Goal: Task Accomplishment & Management: Use online tool/utility

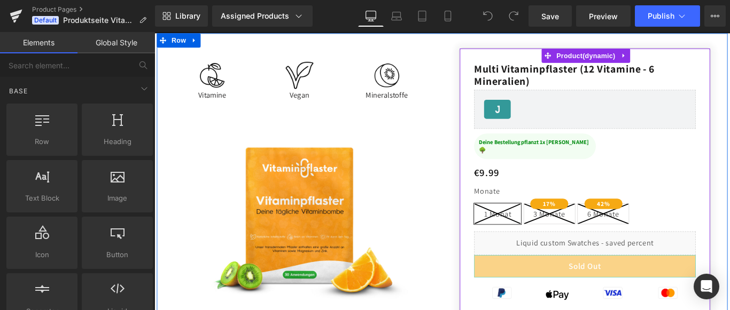
scroll to position [109, 0]
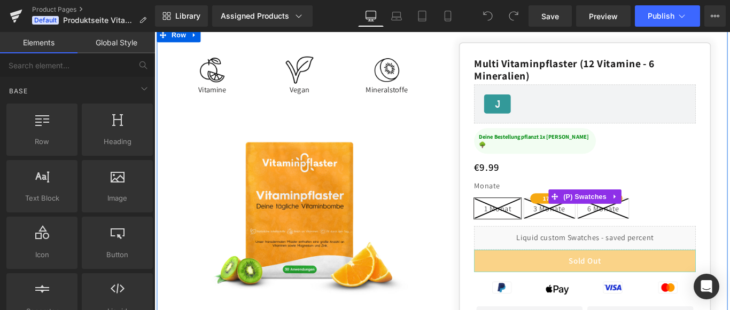
click at [587, 226] on icon at bounding box center [597, 231] width 57 height 22
click at [561, 184] on div "Monate 1 Monat 3 Monate 6 Monate" at bounding box center [637, 217] width 249 height 66
click at [534, 184] on div "Monate 1 Monat 3 Monate 6 Monate" at bounding box center [637, 217] width 249 height 66
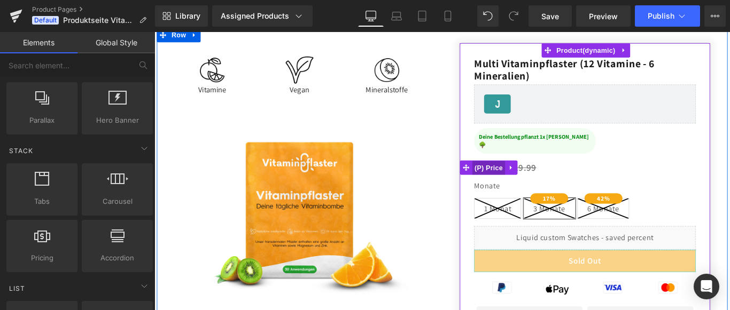
click at [532, 177] on span "(P) Price" at bounding box center [529, 185] width 37 height 16
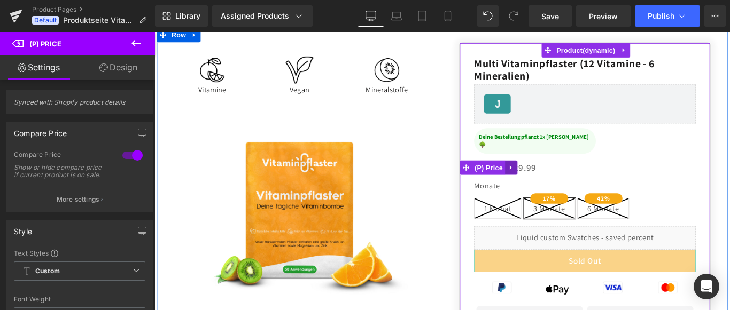
click at [557, 181] on icon at bounding box center [554, 185] width 7 height 8
click at [576, 183] on icon at bounding box center [576, 185] width 2 height 5
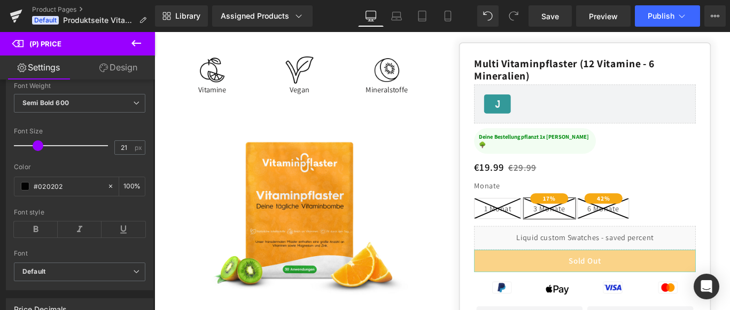
scroll to position [218, 0]
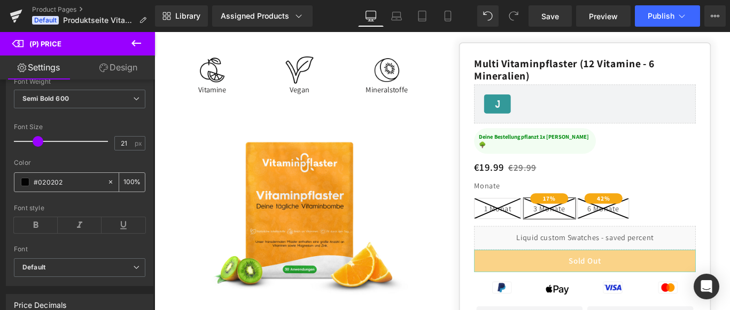
click at [25, 184] on span at bounding box center [25, 182] width 9 height 9
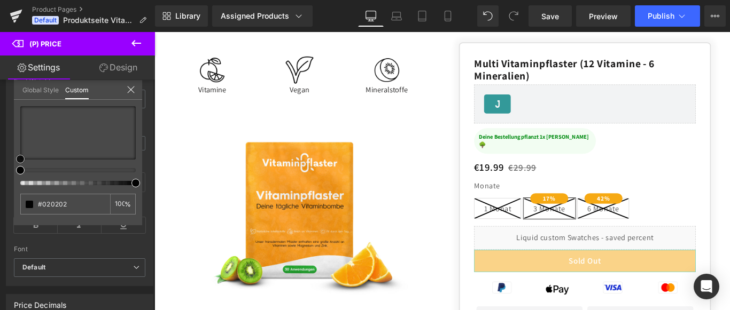
click at [133, 134] on div at bounding box center [77, 132] width 115 height 53
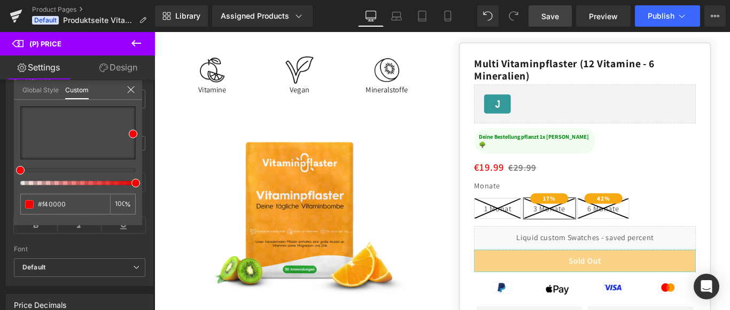
click at [557, 17] on span "Save" at bounding box center [550, 16] width 18 height 11
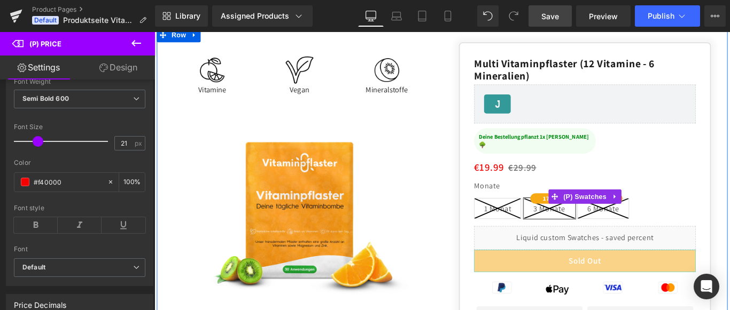
click at [526, 229] on icon at bounding box center [540, 231] width 52 height 22
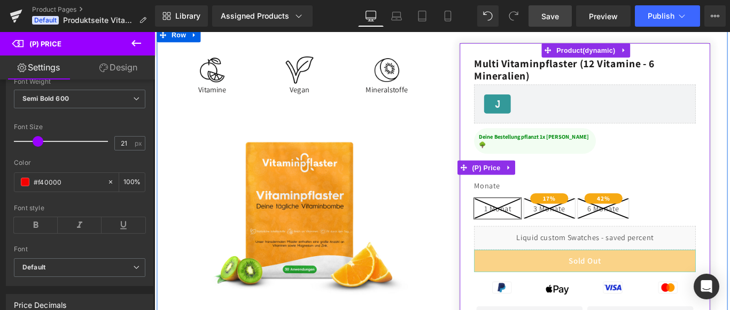
click at [526, 177] on span "(P) Price" at bounding box center [526, 185] width 37 height 16
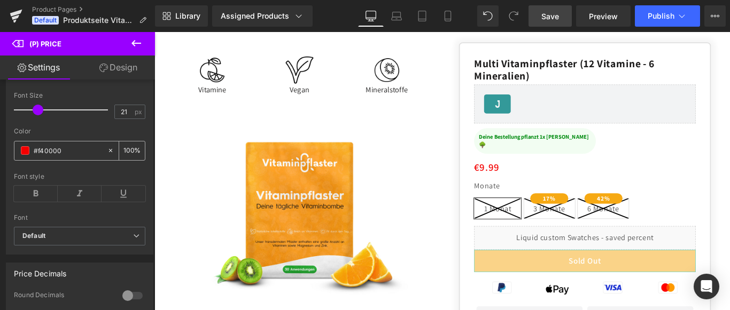
scroll to position [254, 0]
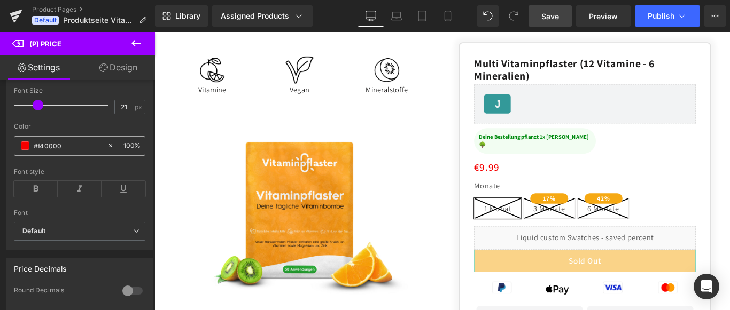
drag, startPoint x: 37, startPoint y: 145, endPoint x: 88, endPoint y: 142, distance: 50.9
click at [88, 142] on input "#020202" at bounding box center [68, 146] width 68 height 12
type input "#020202"
click at [555, 18] on span "Save" at bounding box center [550, 16] width 18 height 11
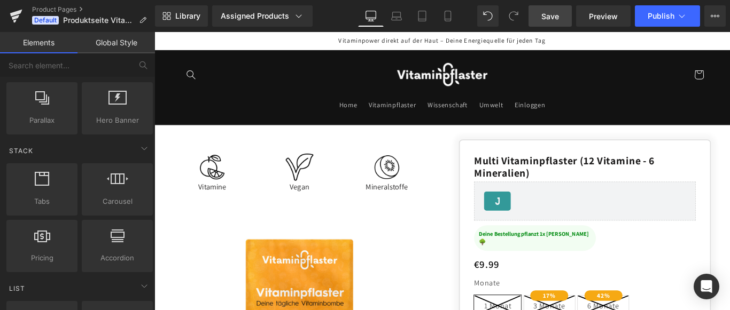
scroll to position [272, 0]
